Goal: Information Seeking & Learning: Learn about a topic

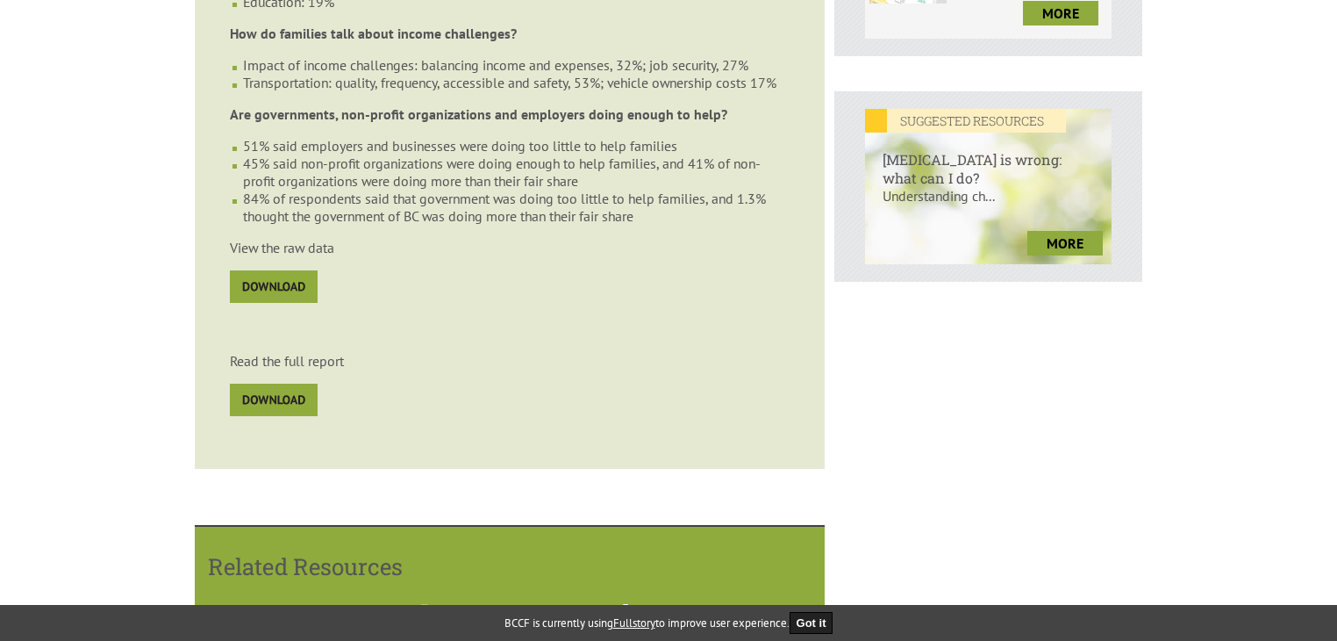
scroll to position [667, 0]
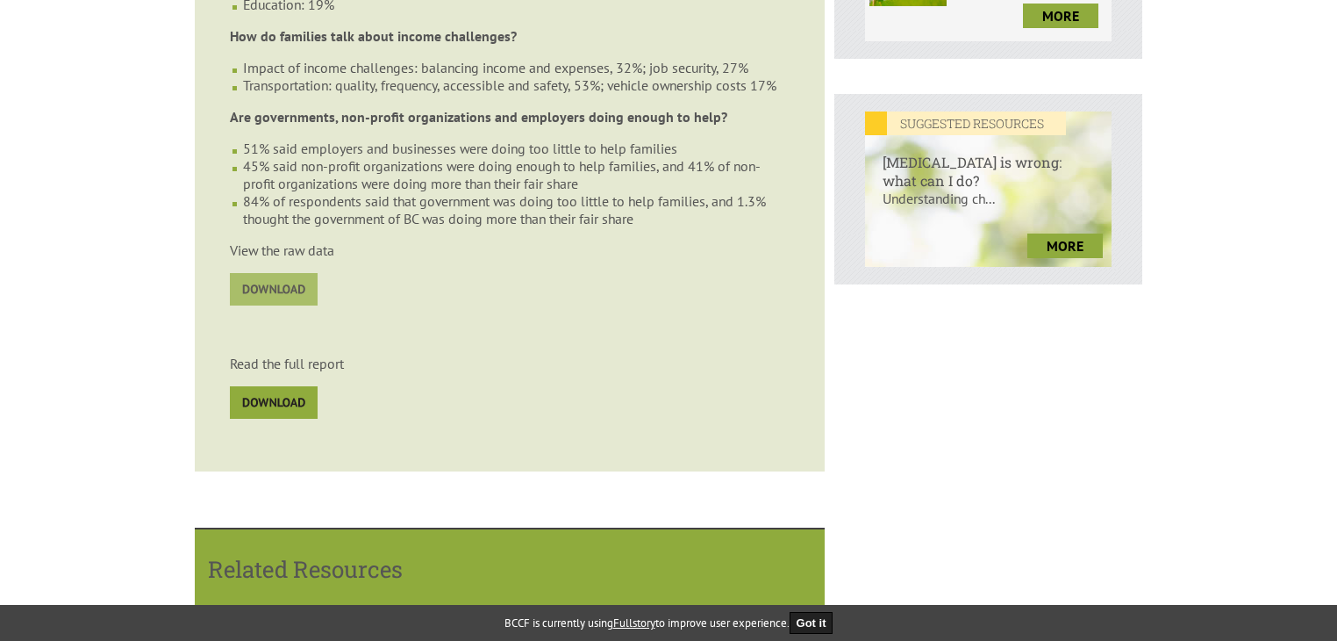
click at [249, 302] on img at bounding box center [274, 289] width 88 height 32
click at [288, 419] on img at bounding box center [274, 402] width 88 height 32
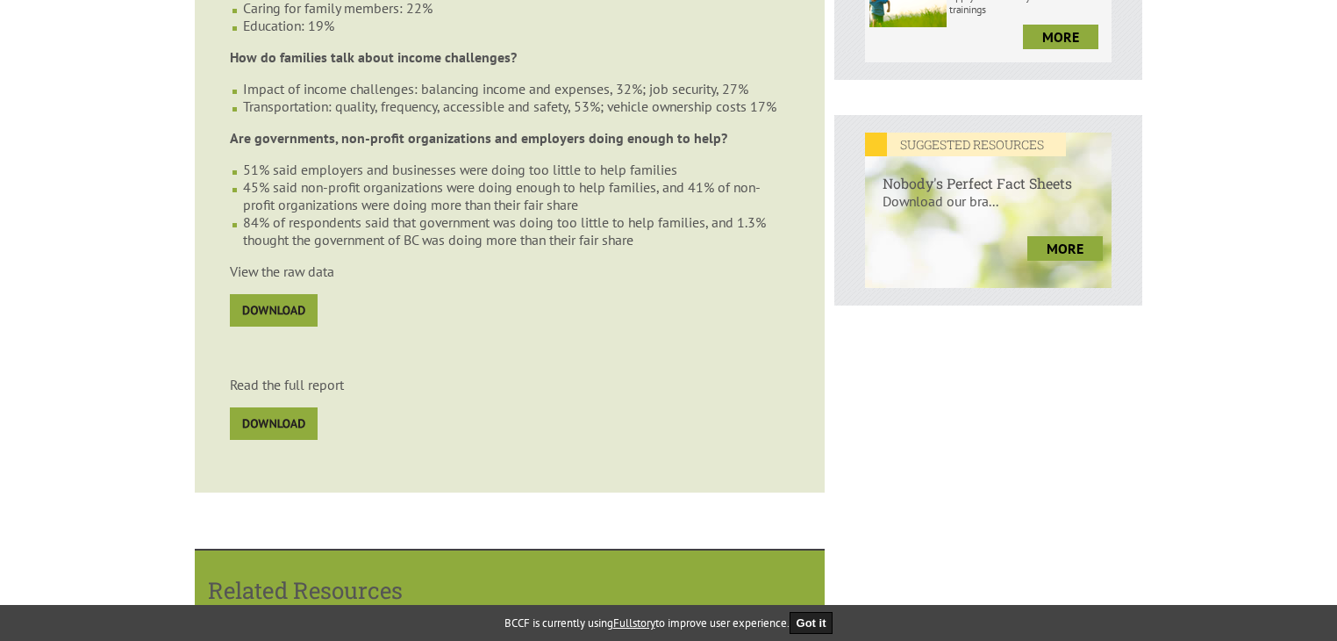
scroll to position [643, 0]
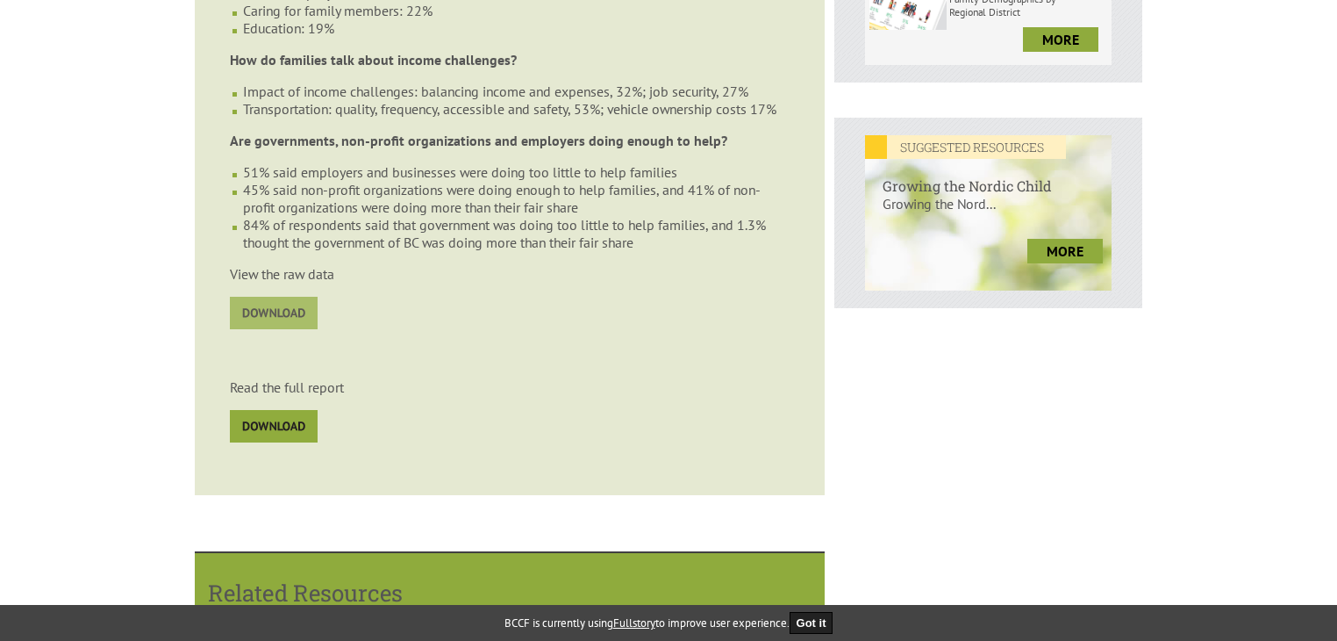
click at [263, 320] on img at bounding box center [274, 313] width 88 height 32
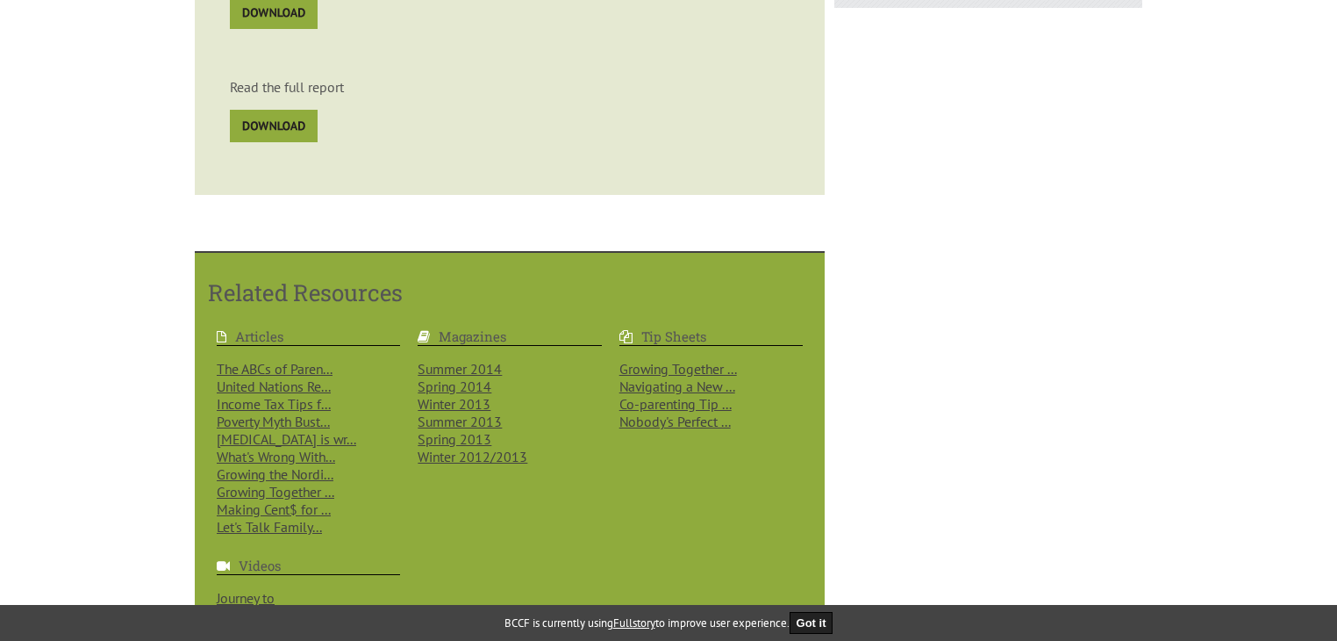
scroll to position [948, 0]
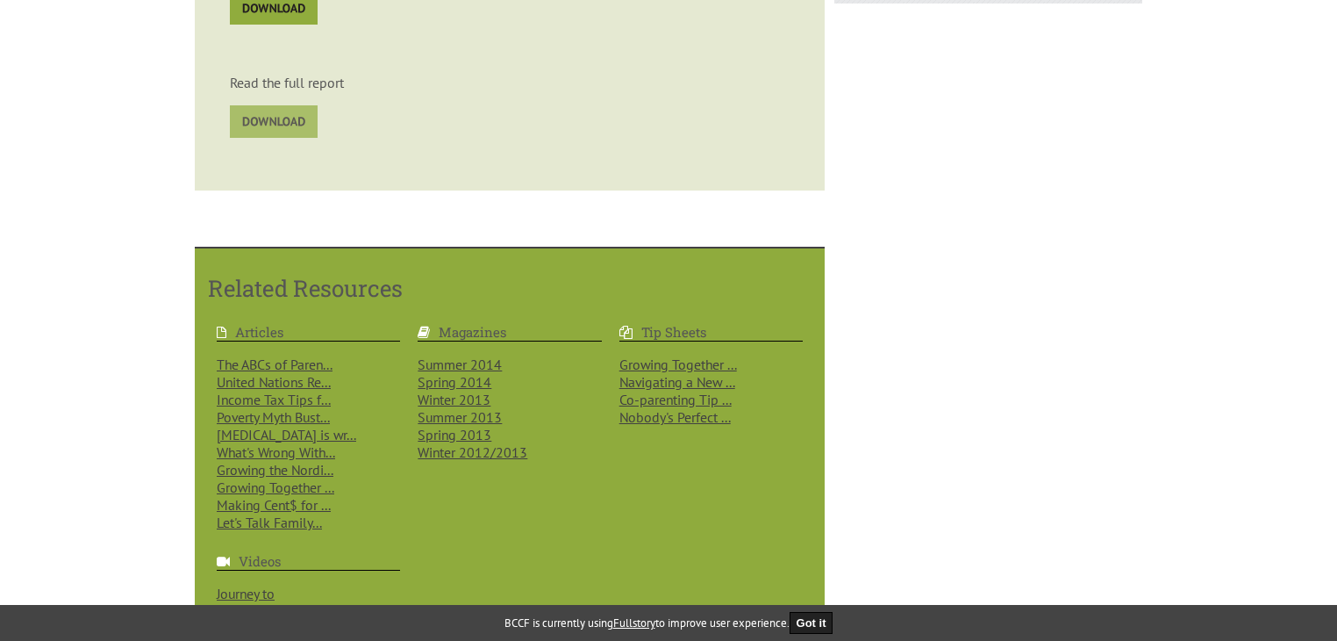
click at [286, 138] on img at bounding box center [274, 121] width 88 height 32
